Goal: Transaction & Acquisition: Purchase product/service

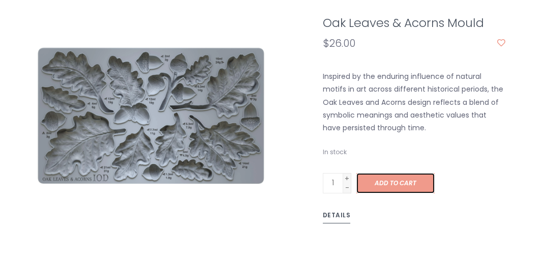
click at [395, 183] on span "Add to cart" at bounding box center [395, 182] width 42 height 9
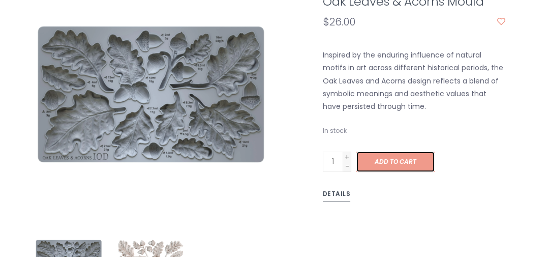
scroll to position [296, 0]
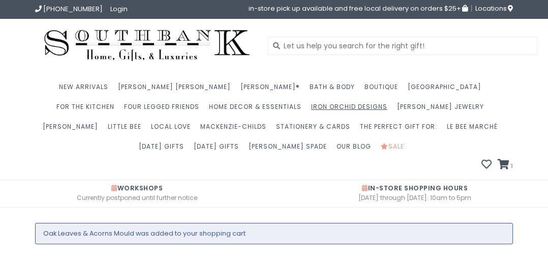
click at [311, 108] on link "Iron Orchid Designs" at bounding box center [351, 110] width 81 height 20
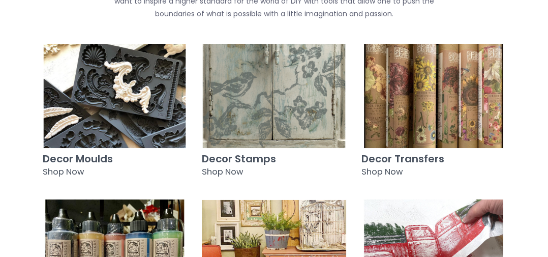
scroll to position [469, 0]
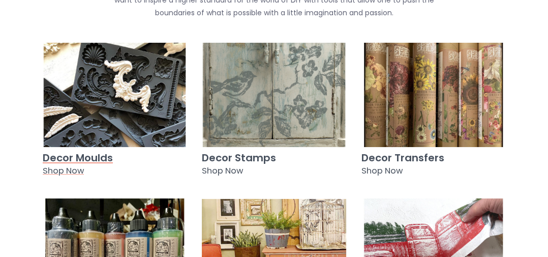
click at [138, 94] on img at bounding box center [115, 95] width 144 height 104
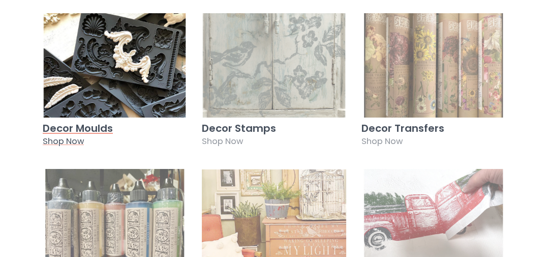
scroll to position [513, 0]
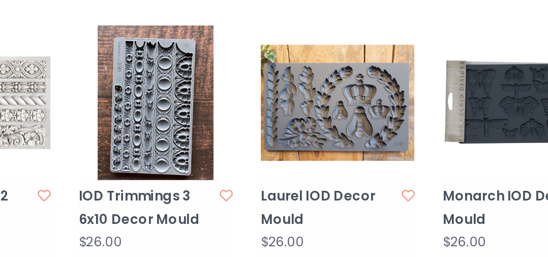
scroll to position [834, 0]
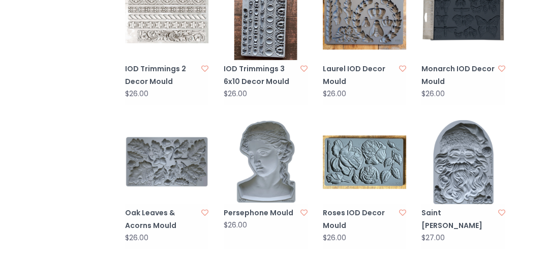
click at [176, 173] on img at bounding box center [167, 162] width 84 height 84
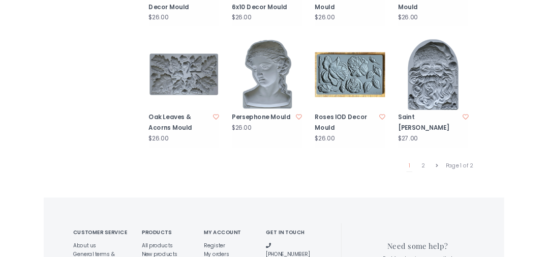
scroll to position [999, 0]
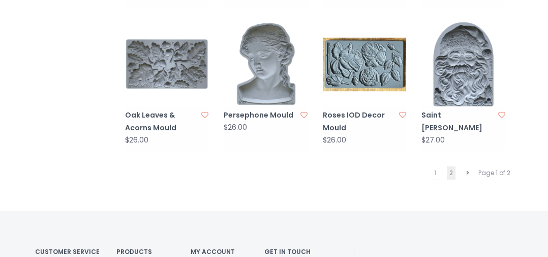
click at [453, 170] on link "2" at bounding box center [451, 172] width 9 height 13
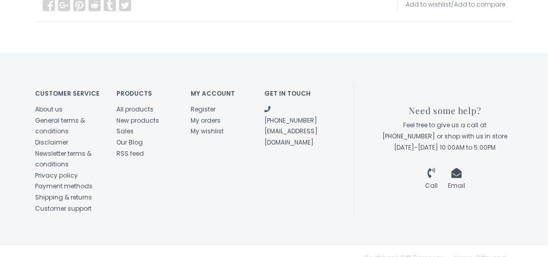
scroll to position [575, 0]
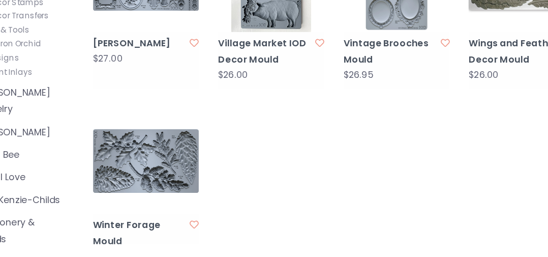
scroll to position [436, 0]
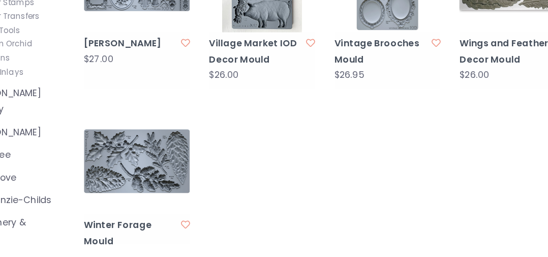
click at [180, 191] on img at bounding box center [167, 191] width 84 height 84
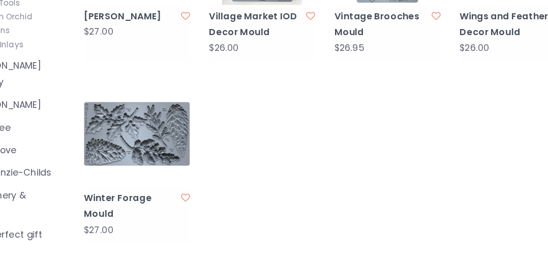
scroll to position [488, 0]
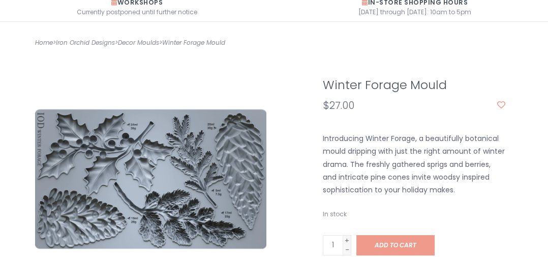
scroll to position [175, 0]
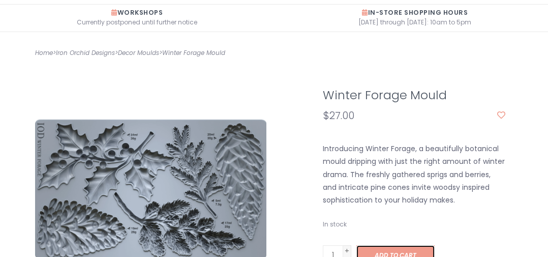
click at [389, 254] on span "Add to cart" at bounding box center [395, 254] width 42 height 9
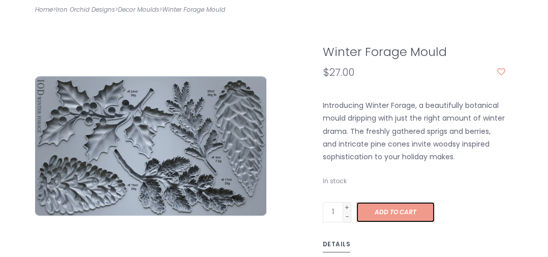
scroll to position [224, 0]
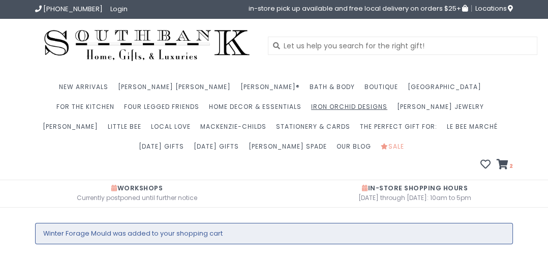
click at [311, 102] on link "Iron Orchid Designs" at bounding box center [351, 110] width 81 height 20
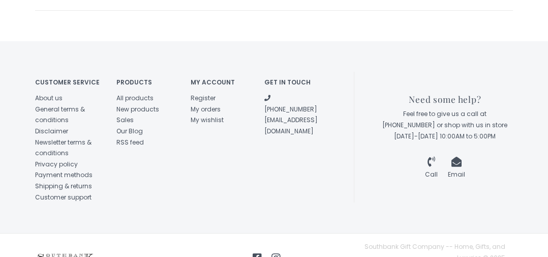
scroll to position [660, 0]
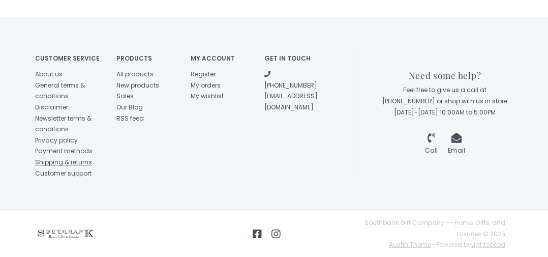
click at [88, 161] on link "Shipping & returns" at bounding box center [63, 161] width 57 height 9
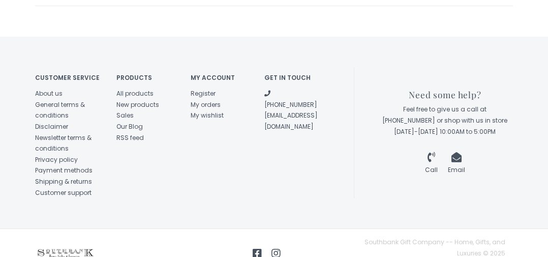
scroll to position [641, 0]
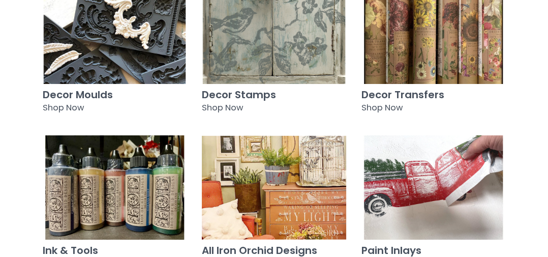
scroll to position [536, 0]
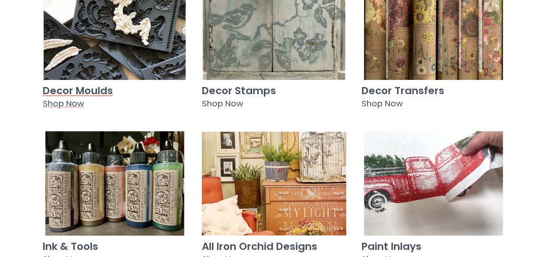
click at [119, 59] on img at bounding box center [115, 28] width 144 height 104
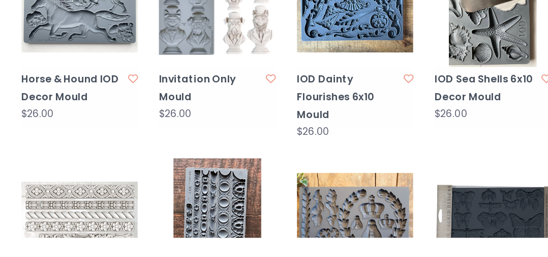
scroll to position [680, 0]
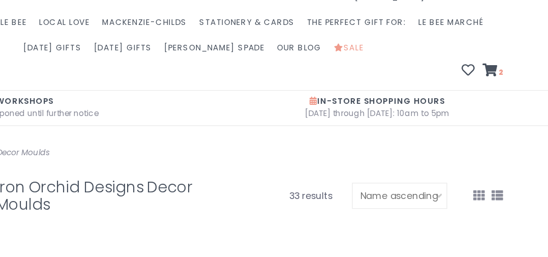
scroll to position [0, 0]
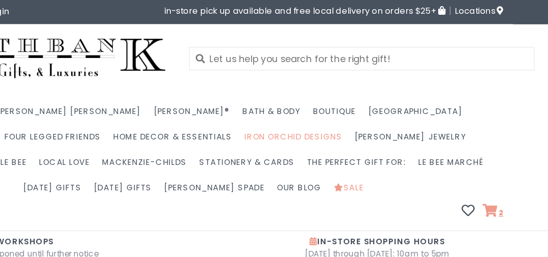
click at [502, 159] on icon at bounding box center [502, 164] width 12 height 10
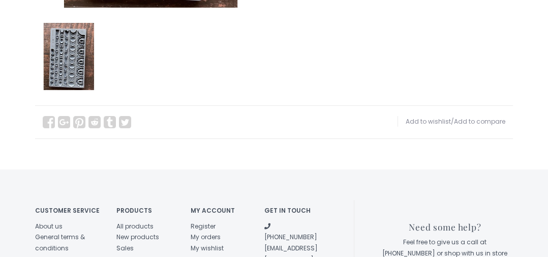
scroll to position [486, 0]
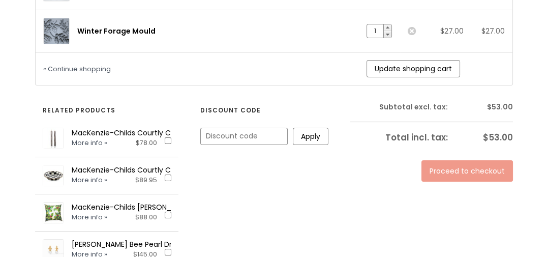
scroll to position [351, 0]
click at [463, 174] on link "Proceed to checkout" at bounding box center [466, 170] width 91 height 21
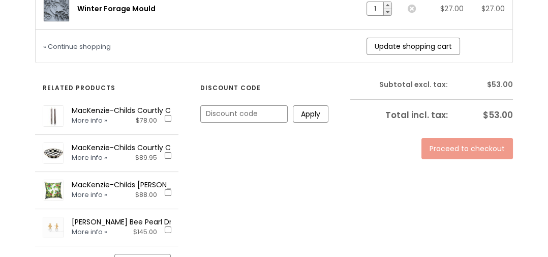
scroll to position [400, 0]
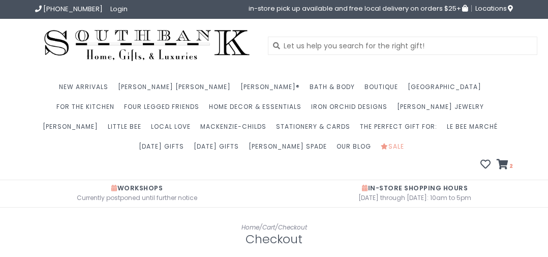
scroll to position [277, 0]
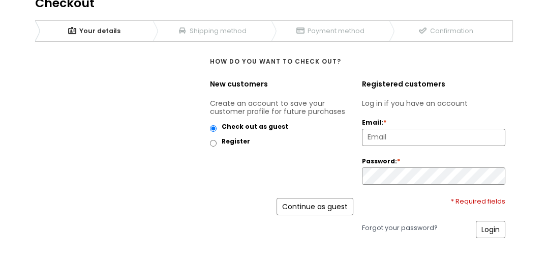
click at [312, 213] on link "Continue as guest" at bounding box center [314, 206] width 77 height 17
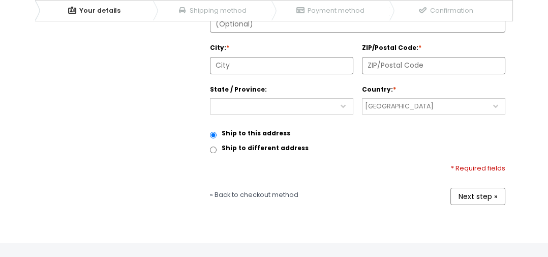
scroll to position [487, 0]
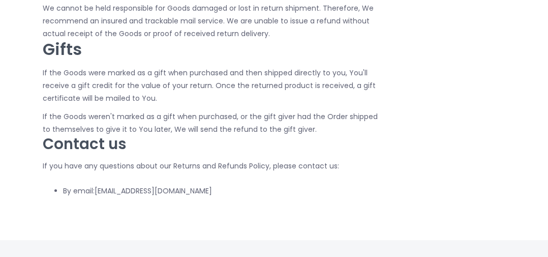
scroll to position [1193, 0]
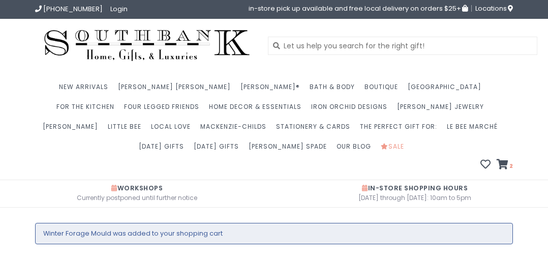
scroll to position [261, 0]
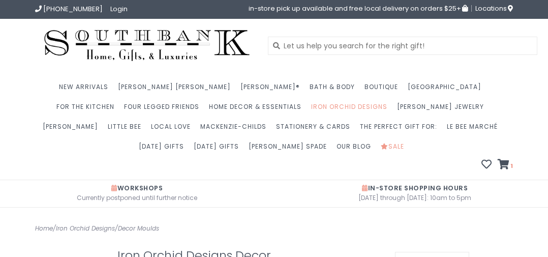
scroll to position [492, 0]
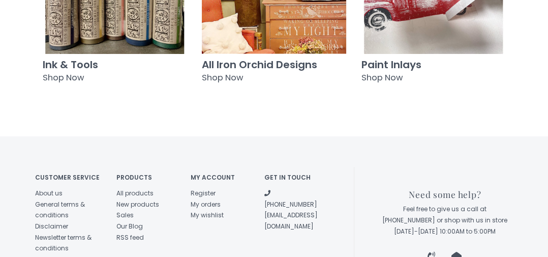
scroll to position [720, 0]
